Goal: Task Accomplishment & Management: Manage account settings

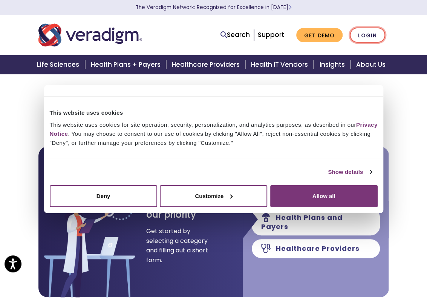
click at [369, 36] on link "Login" at bounding box center [367, 35] width 35 height 15
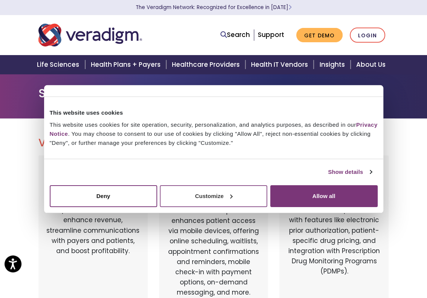
click at [241, 196] on button "Customize" at bounding box center [213, 196] width 107 height 22
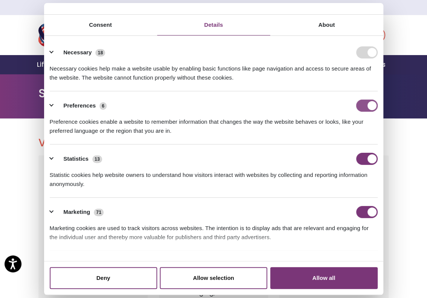
click at [358, 105] on input "Preferences" at bounding box center [366, 106] width 21 height 12
checkbox input "false"
click at [359, 162] on input "Statistics" at bounding box center [366, 159] width 21 height 12
checkbox input "false"
click at [356, 208] on input "Marketing" at bounding box center [366, 212] width 21 height 12
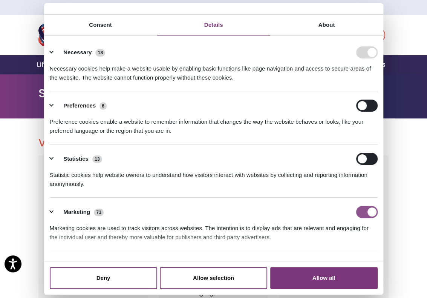
checkbox input "false"
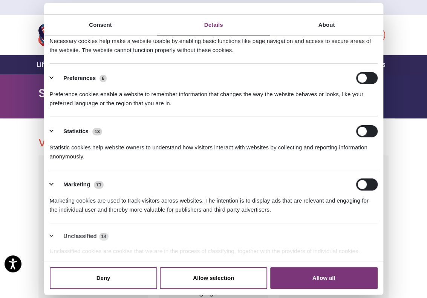
scroll to position [52, 0]
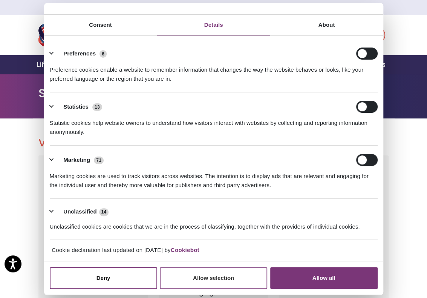
click at [214, 275] on button "Allow selection" at bounding box center [213, 278] width 107 height 22
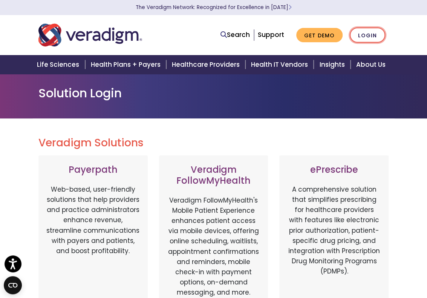
click at [371, 37] on link "Login" at bounding box center [367, 35] width 35 height 15
